Goal: Navigation & Orientation: Find specific page/section

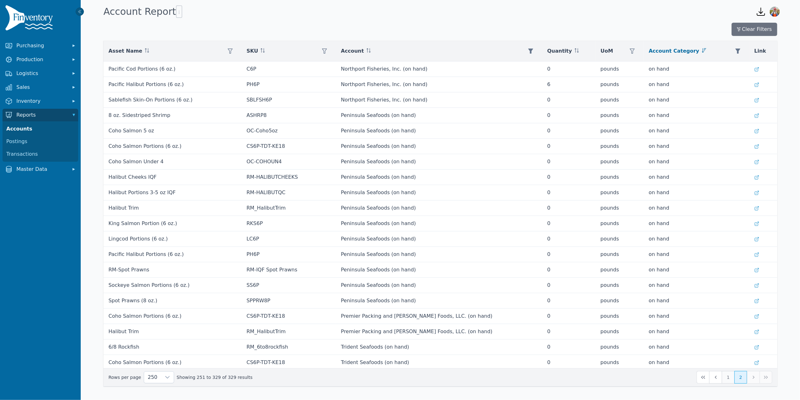
click at [726, 378] on button "1" at bounding box center [728, 377] width 13 height 13
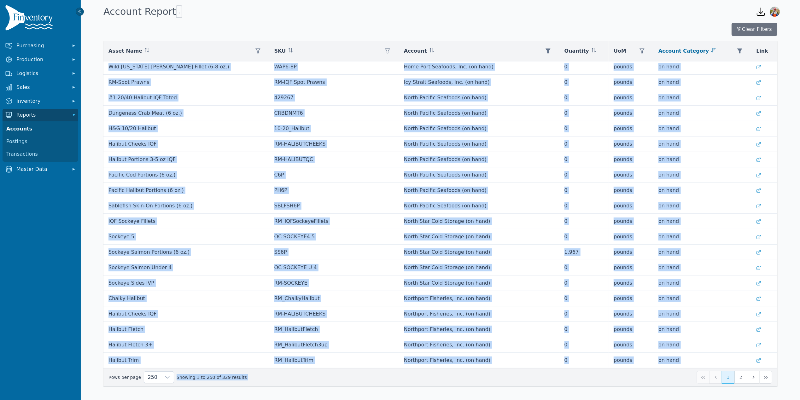
scroll to position [3584, 0]
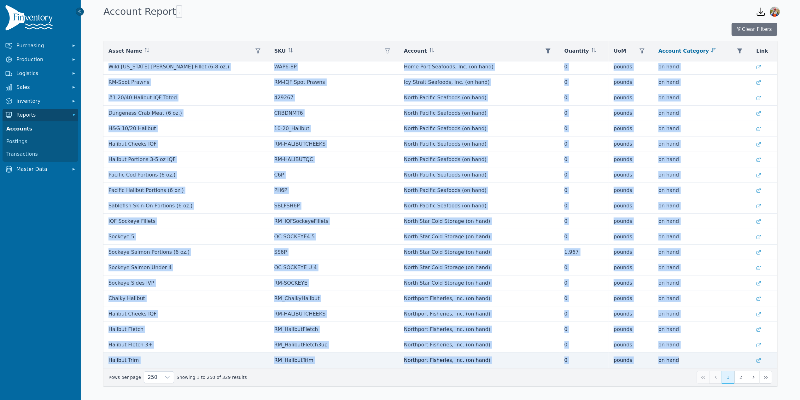
drag, startPoint x: 106, startPoint y: 68, endPoint x: 672, endPoint y: 364, distance: 638.3
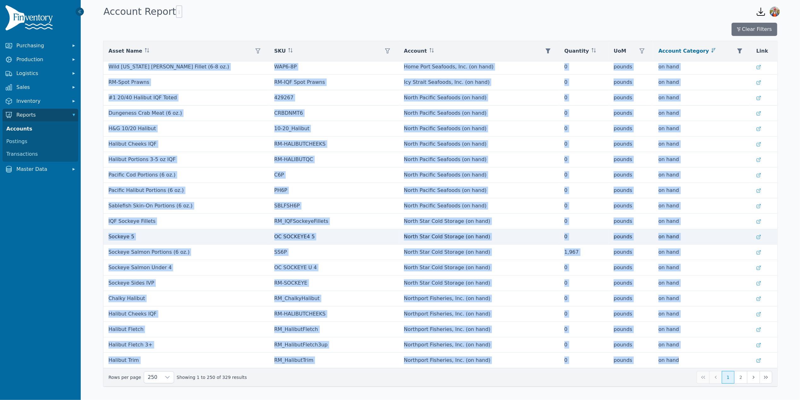
copy tbody "Weathervane Scallops IQF RM-WV-SCALLOPS [US_STATE] Weathervane Seafoods LLC (on…"
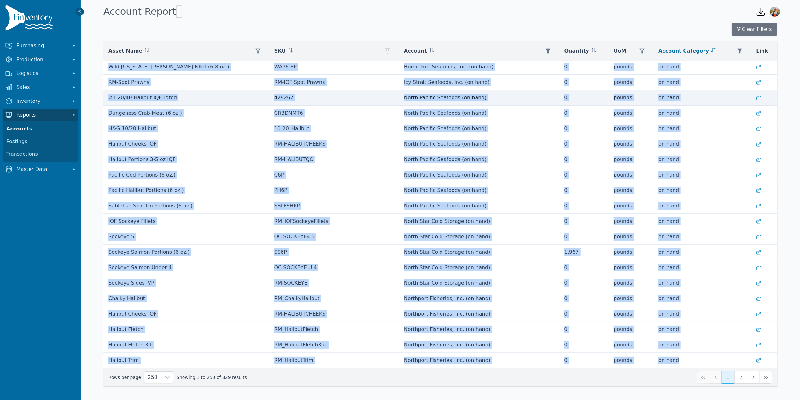
copy tbody "Weathervane Scallops IQF RM-WV-SCALLOPS [US_STATE] Weathervane Seafoods LLC (on…"
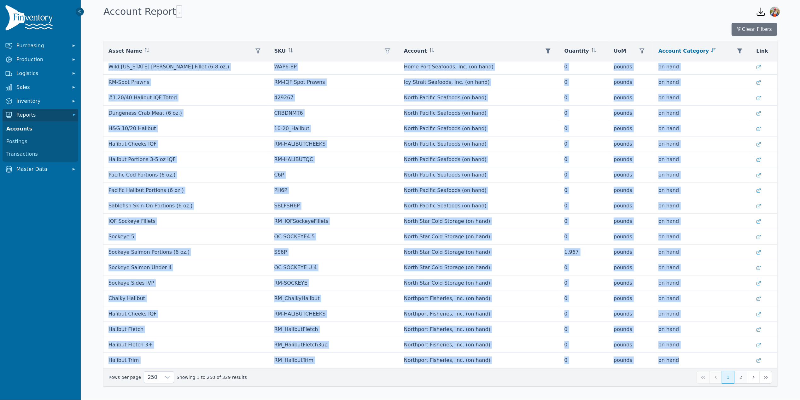
click at [744, 377] on button "2" at bounding box center [741, 377] width 13 height 13
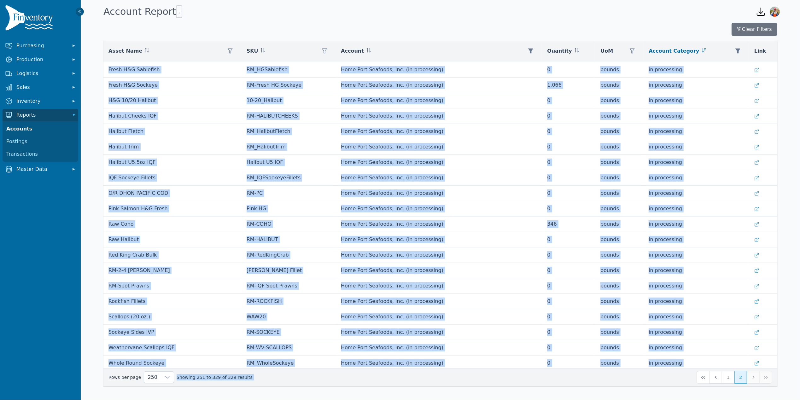
scroll to position [923, 0]
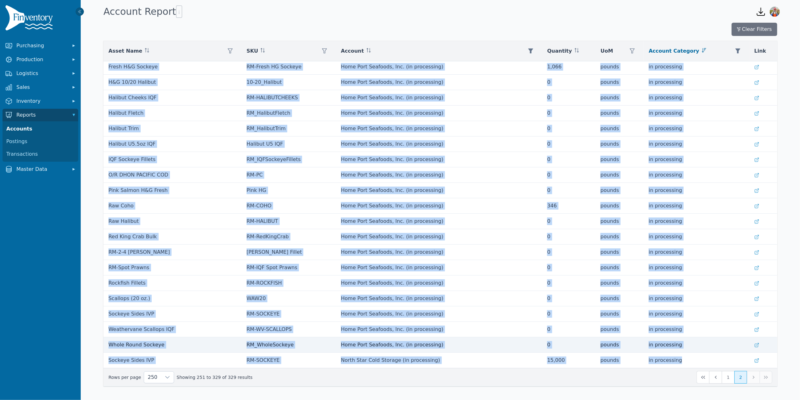
drag, startPoint x: 108, startPoint y: 68, endPoint x: 708, endPoint y: 347, distance: 661.4
copy tbody "Pacific Cod Portions (6 oz.) C6P Northport Fisheries, Inc. (on hand) 0 pounds o…"
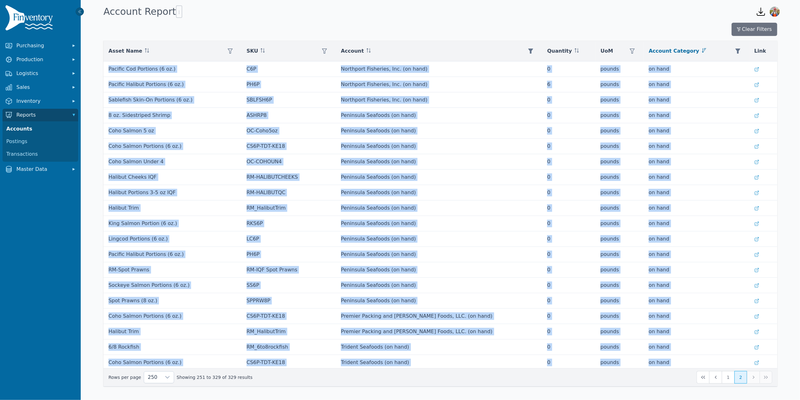
scroll to position [851, 0]
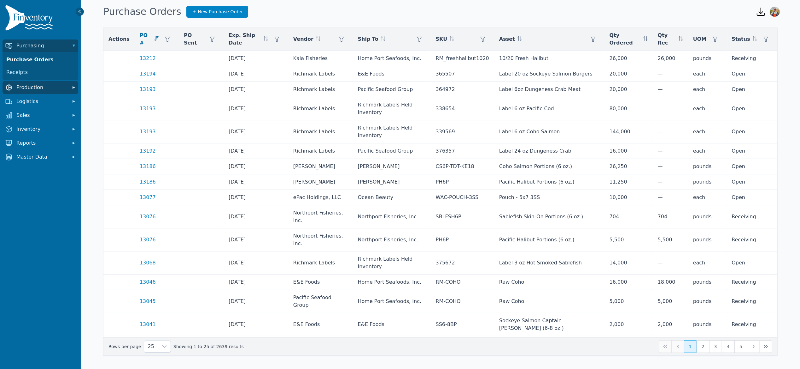
click at [35, 86] on span "Production" at bounding box center [41, 88] width 50 height 8
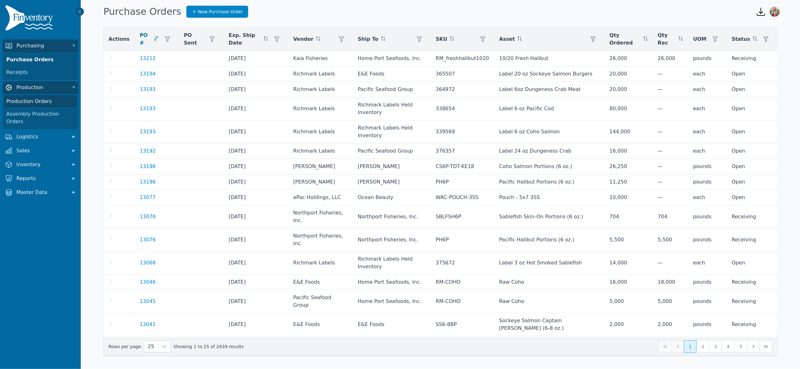
click at [36, 103] on link "Production Orders" at bounding box center [40, 101] width 73 height 13
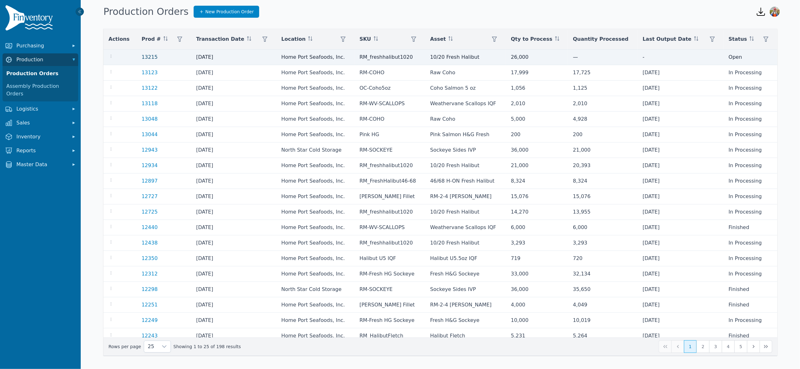
click at [145, 57] on link "13215" at bounding box center [150, 57] width 16 height 6
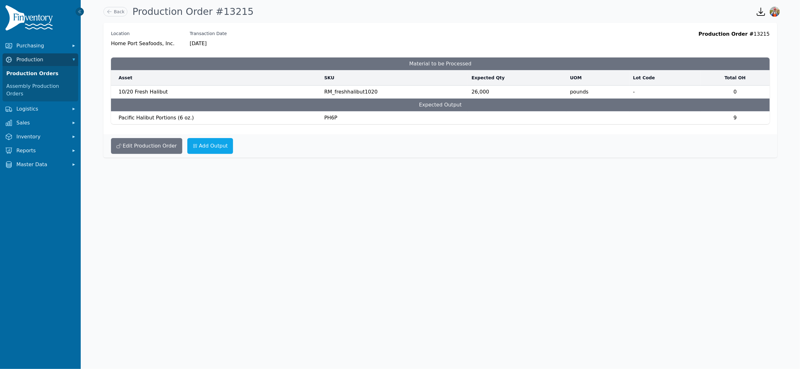
click at [118, 6] on div "Back Production Order #13215" at bounding box center [425, 11] width 648 height 17
click at [119, 9] on link "Back" at bounding box center [115, 11] width 24 height 9
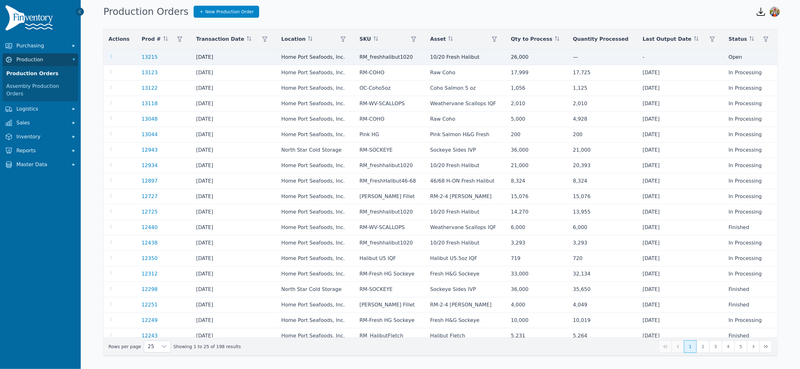
click at [109, 55] on icon "button" at bounding box center [111, 56] width 5 height 5
